Goal: Transaction & Acquisition: Register for event/course

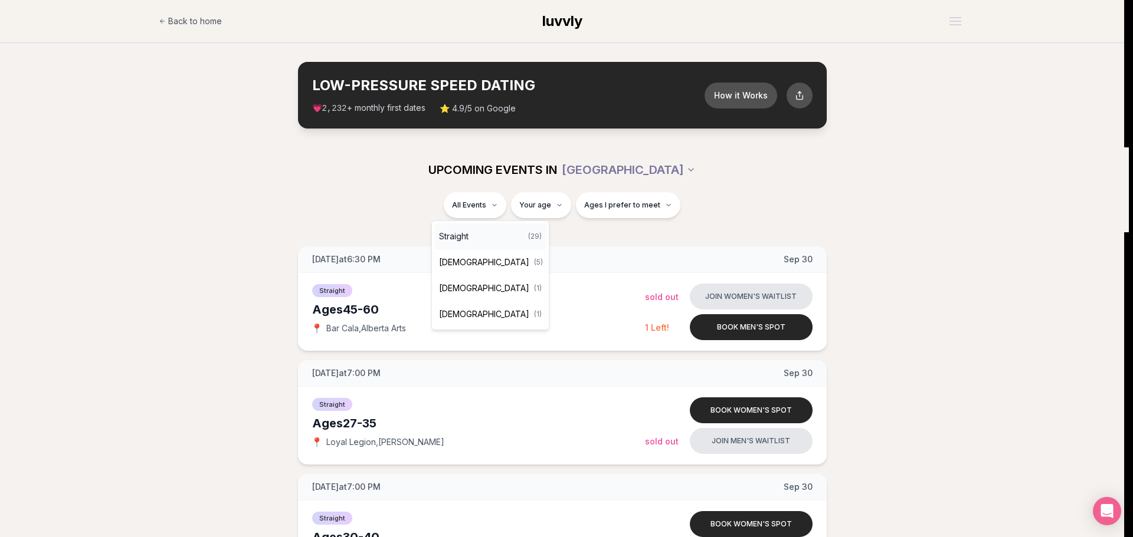
click at [473, 234] on div "Straight ( 29 )" at bounding box center [490, 237] width 112 height 26
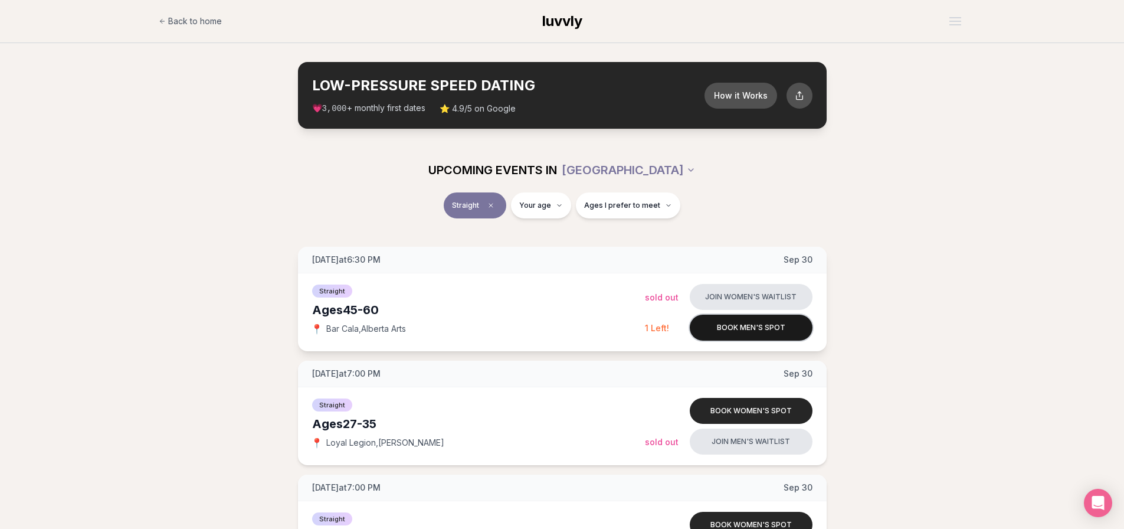
click at [734, 325] on button "Book men's spot" at bounding box center [751, 327] width 123 height 26
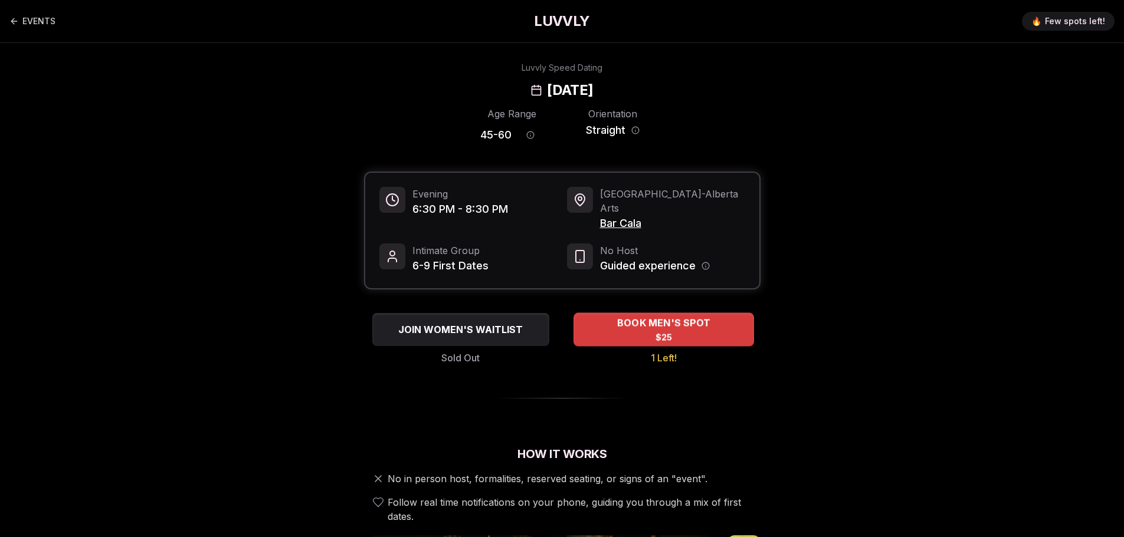
click at [686, 316] on span "BOOK MEN'S SPOT" at bounding box center [663, 323] width 98 height 14
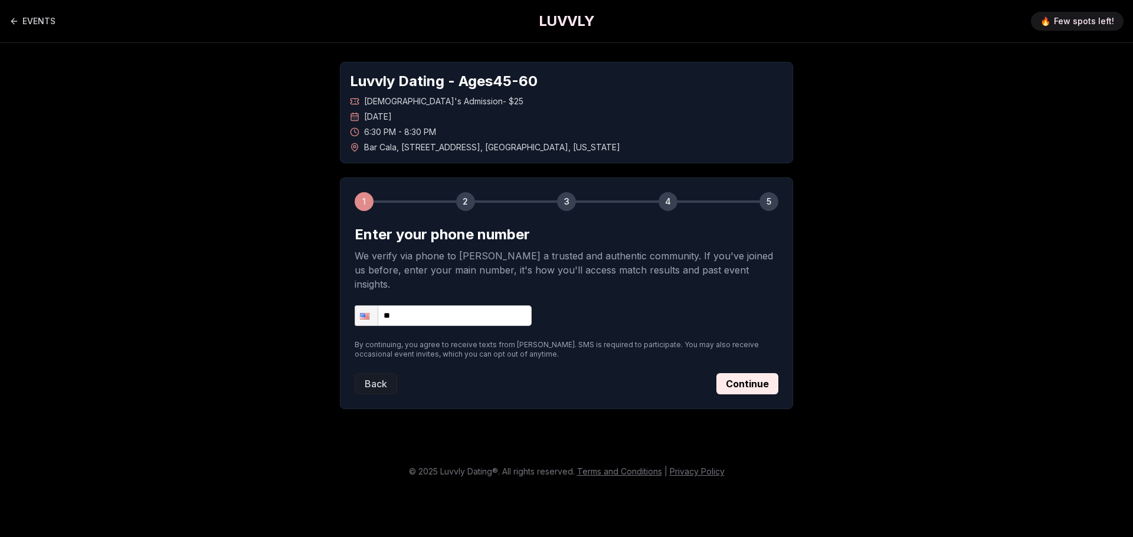
click at [424, 306] on input "**" at bounding box center [443, 316] width 177 height 21
type input "**********"
click at [746, 373] on button "Continue" at bounding box center [747, 383] width 62 height 21
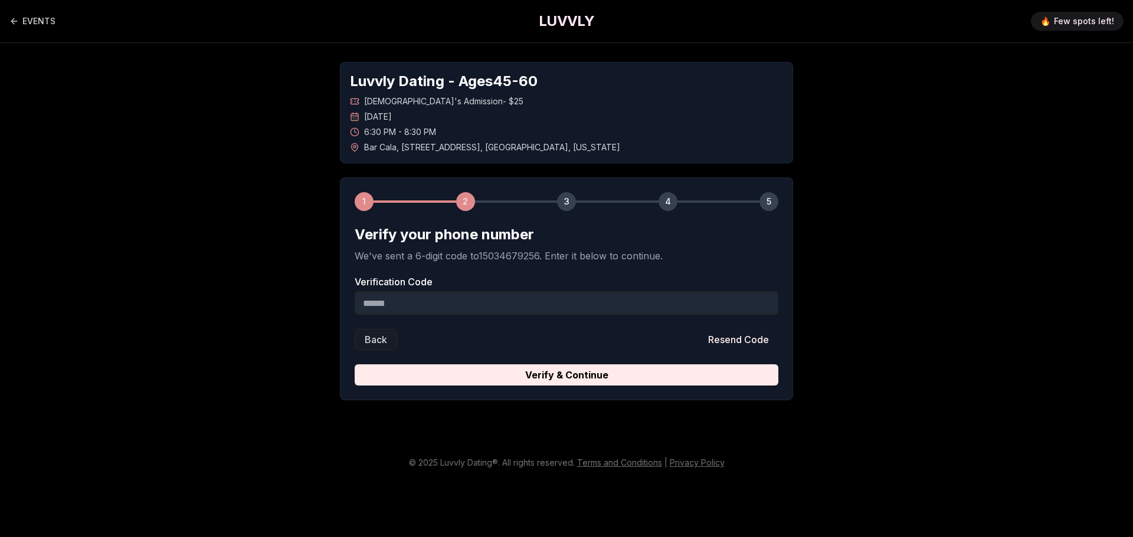
click at [426, 307] on input "Verification Code" at bounding box center [567, 303] width 424 height 24
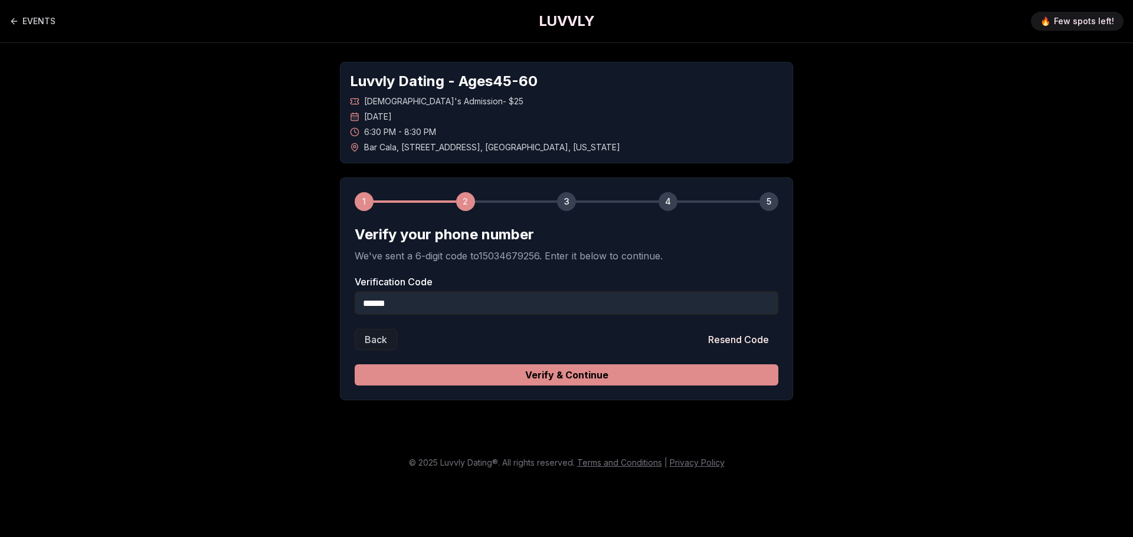
type input "******"
click at [554, 372] on button "Verify & Continue" at bounding box center [567, 375] width 424 height 21
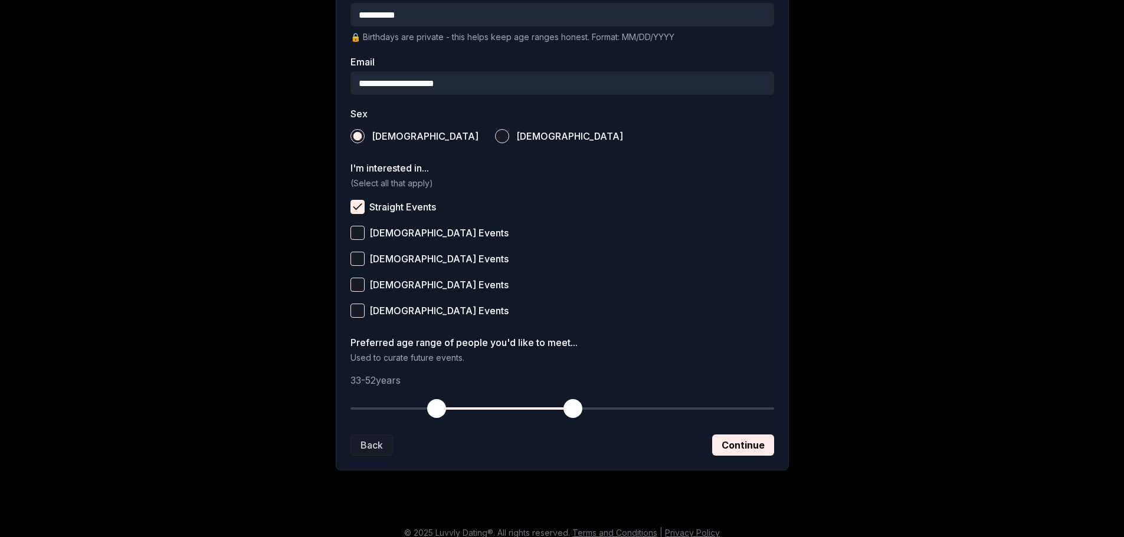
scroll to position [352, 0]
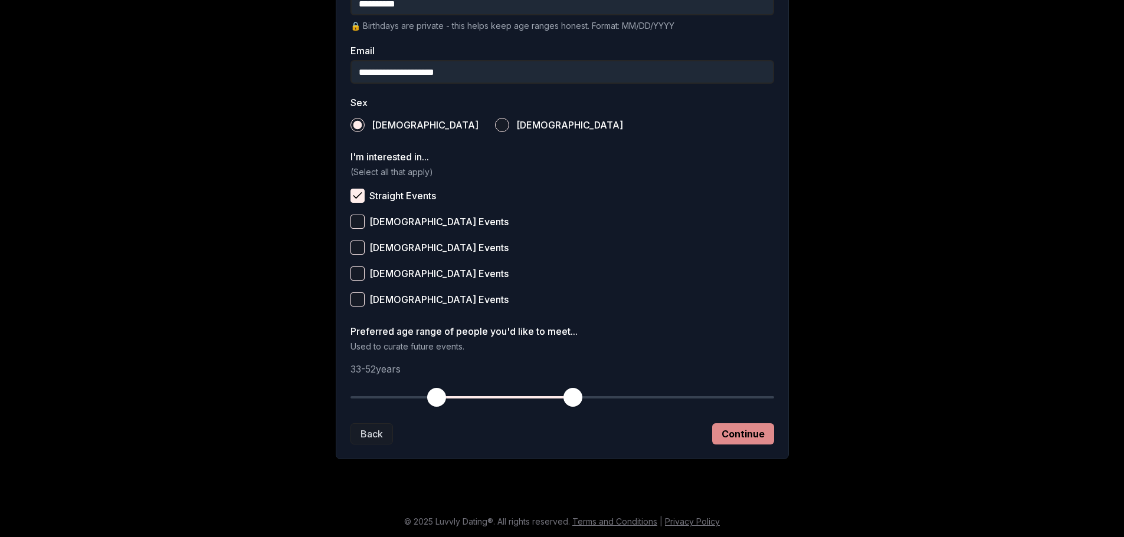
click at [739, 437] on button "Continue" at bounding box center [743, 434] width 62 height 21
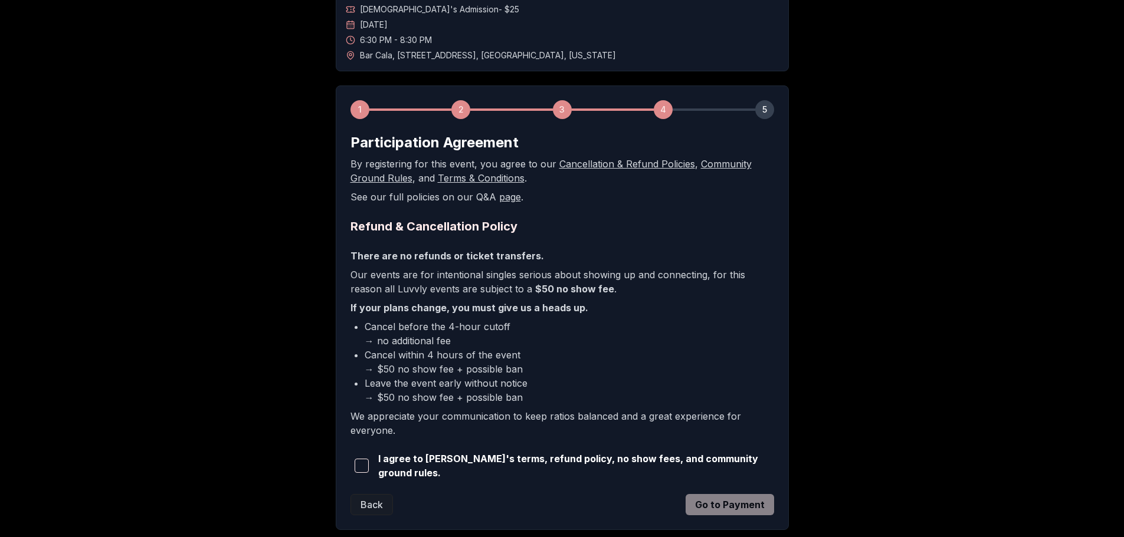
scroll to position [118, 0]
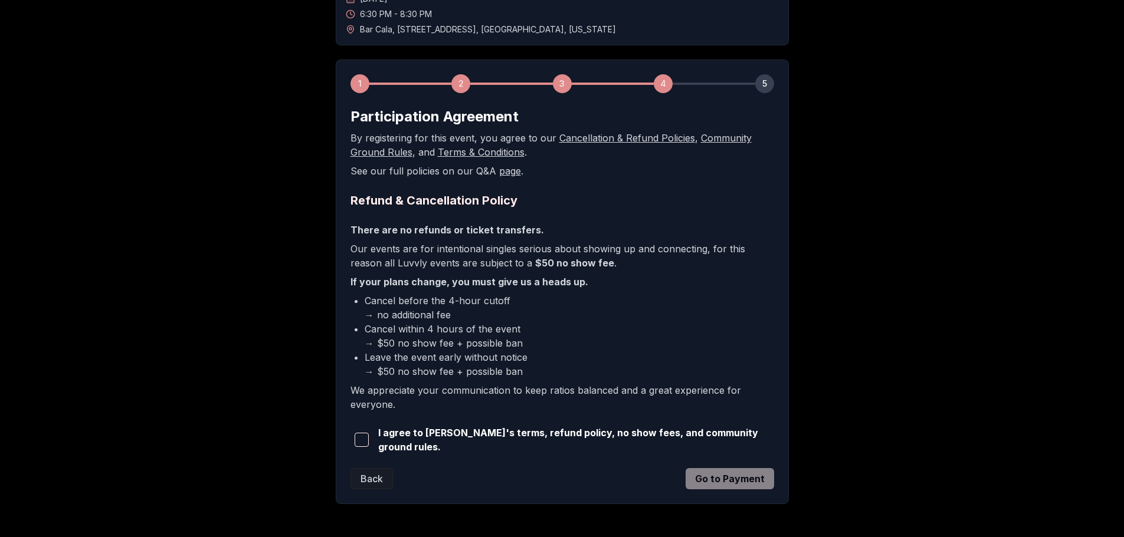
click at [363, 440] on span "button" at bounding box center [362, 440] width 14 height 14
click at [726, 476] on button "Go to Payment" at bounding box center [730, 478] width 88 height 21
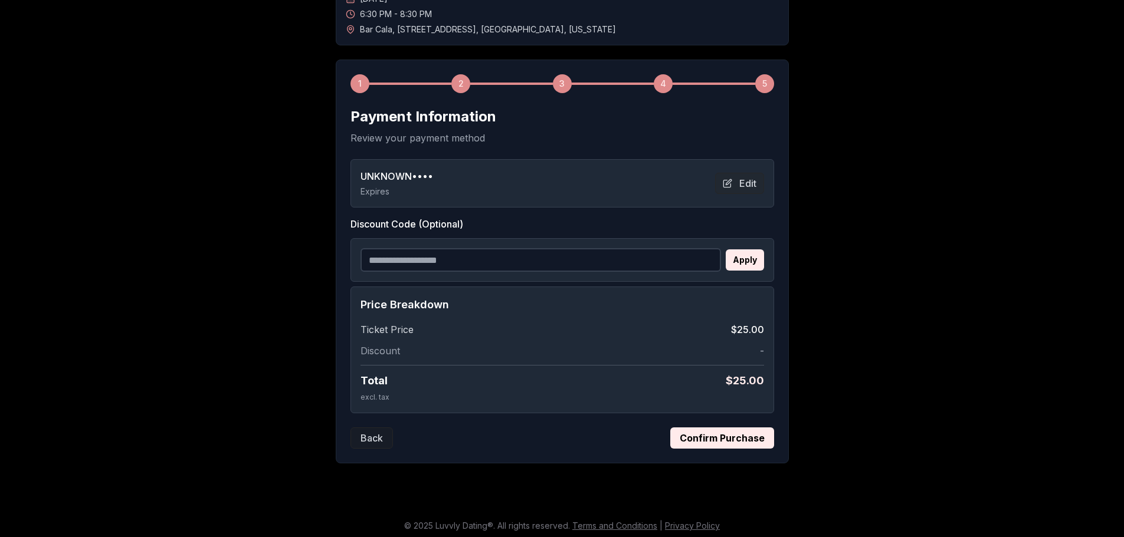
click at [707, 430] on button "Confirm Purchase" at bounding box center [722, 438] width 104 height 21
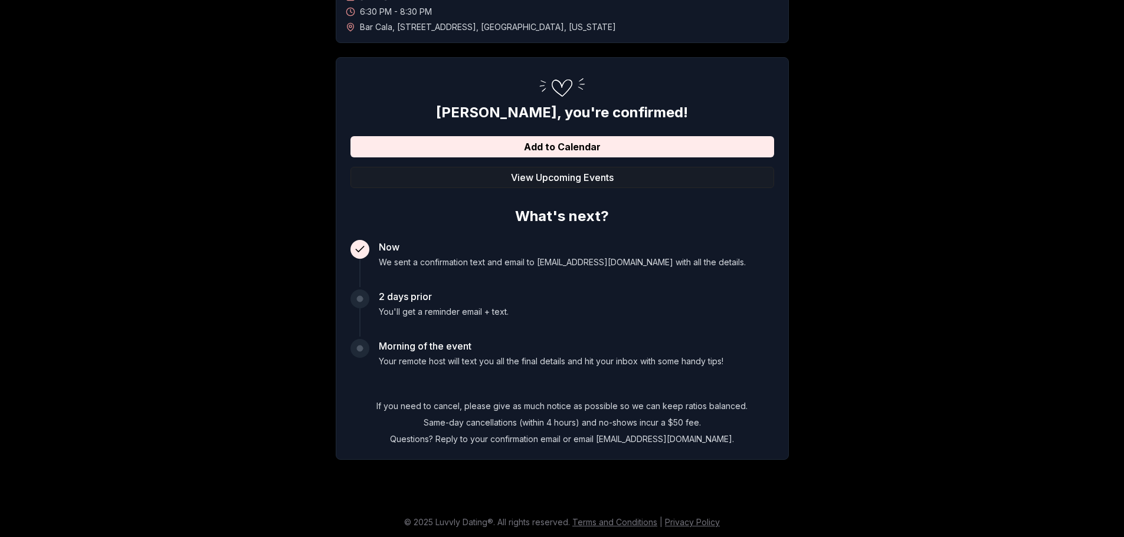
scroll to position [121, 0]
